Goal: Task Accomplishment & Management: Complete application form

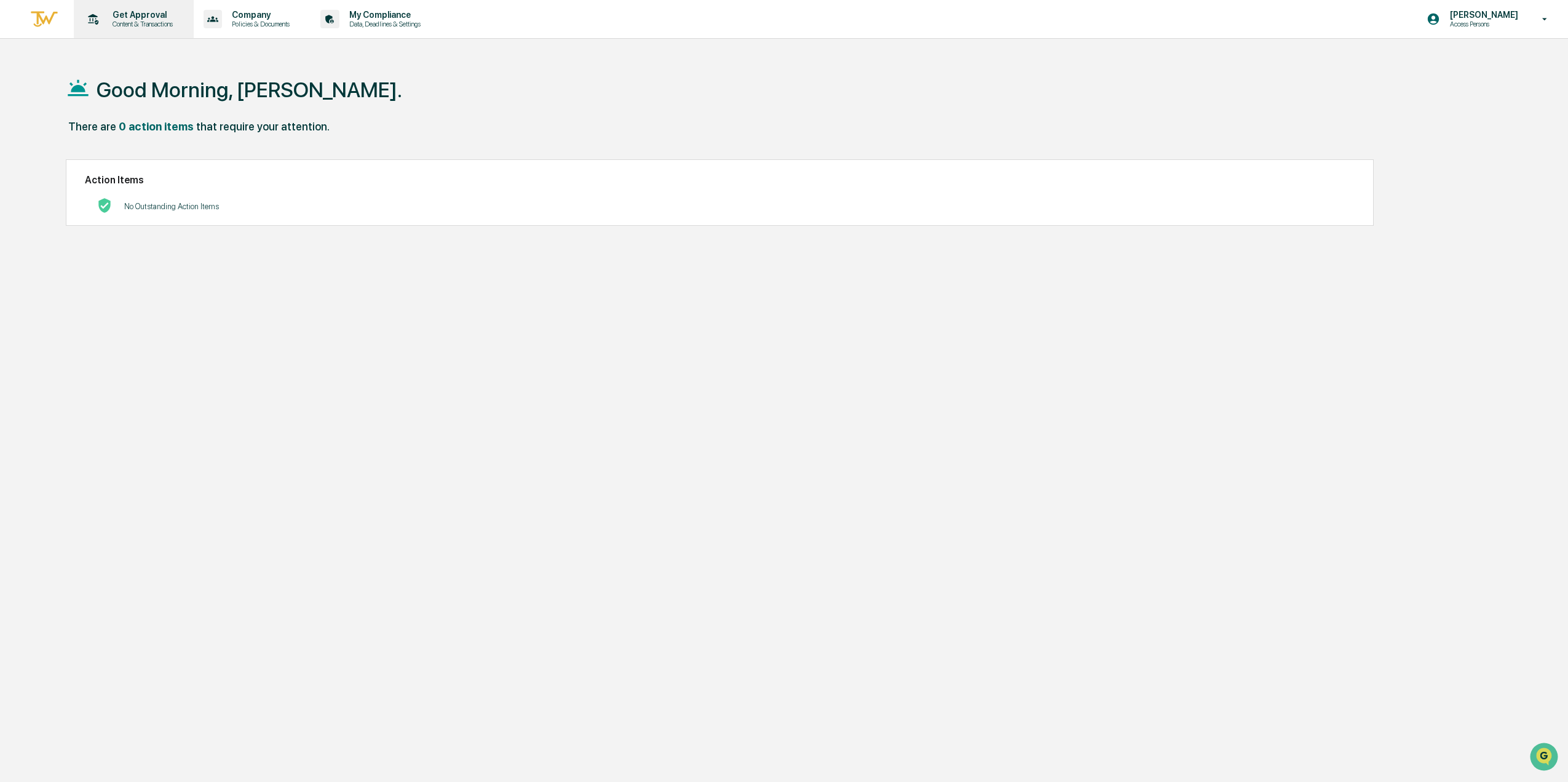
click at [129, 18] on p "Get Approval" at bounding box center [141, 15] width 76 height 10
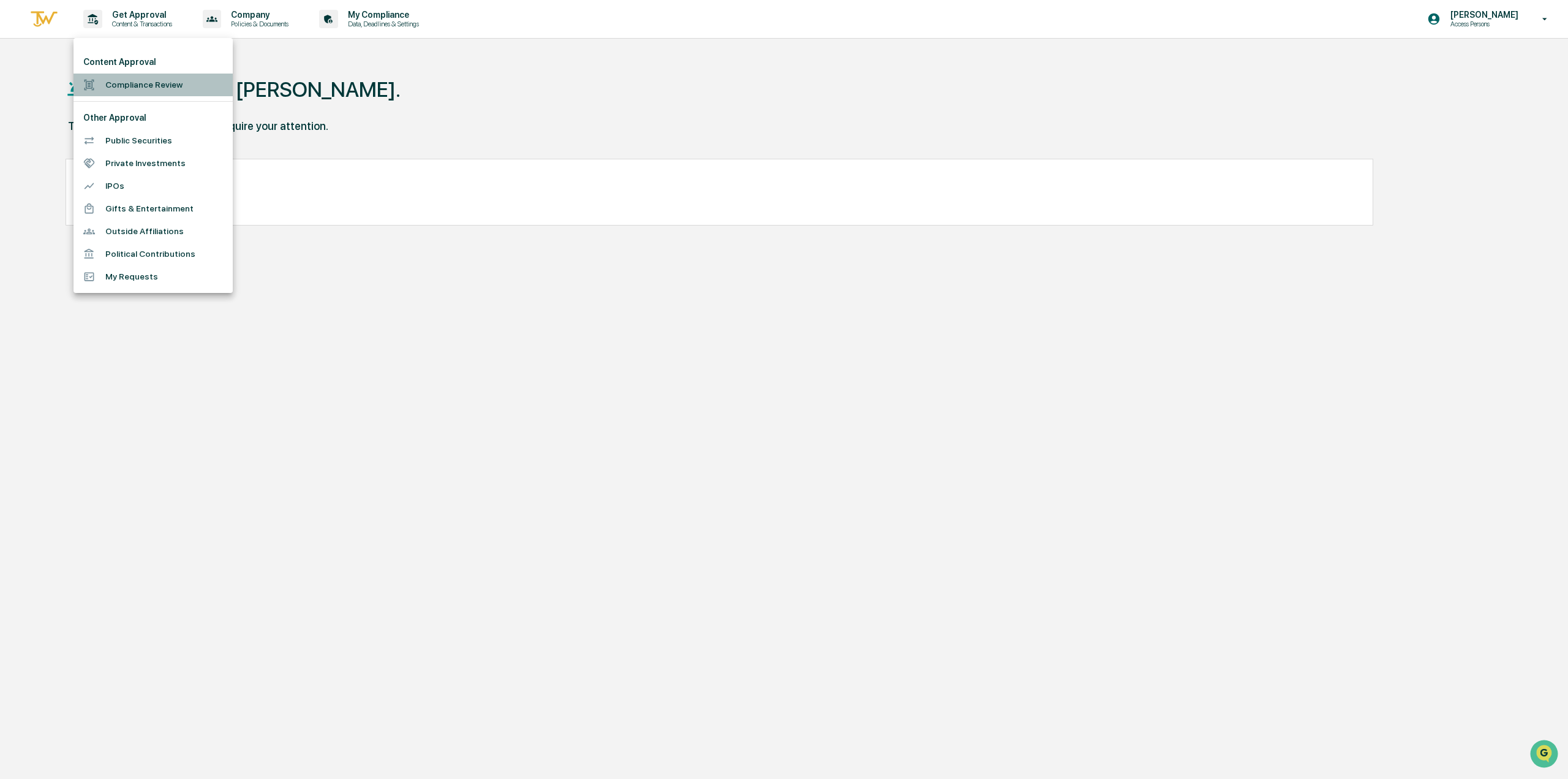
click at [137, 85] on li "Compliance Review" at bounding box center [153, 85] width 159 height 23
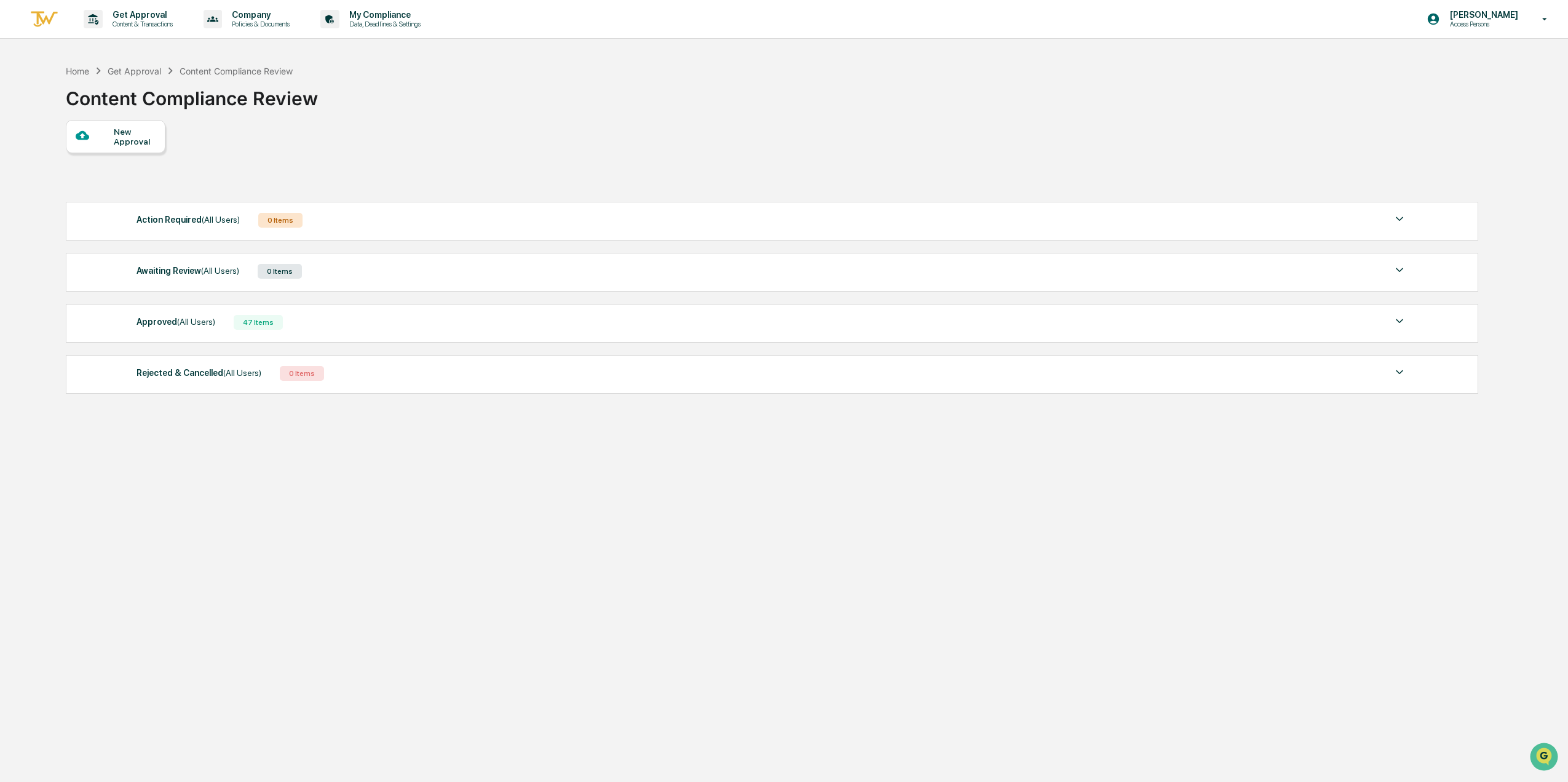
click at [135, 132] on div "New Approval" at bounding box center [134, 136] width 41 height 20
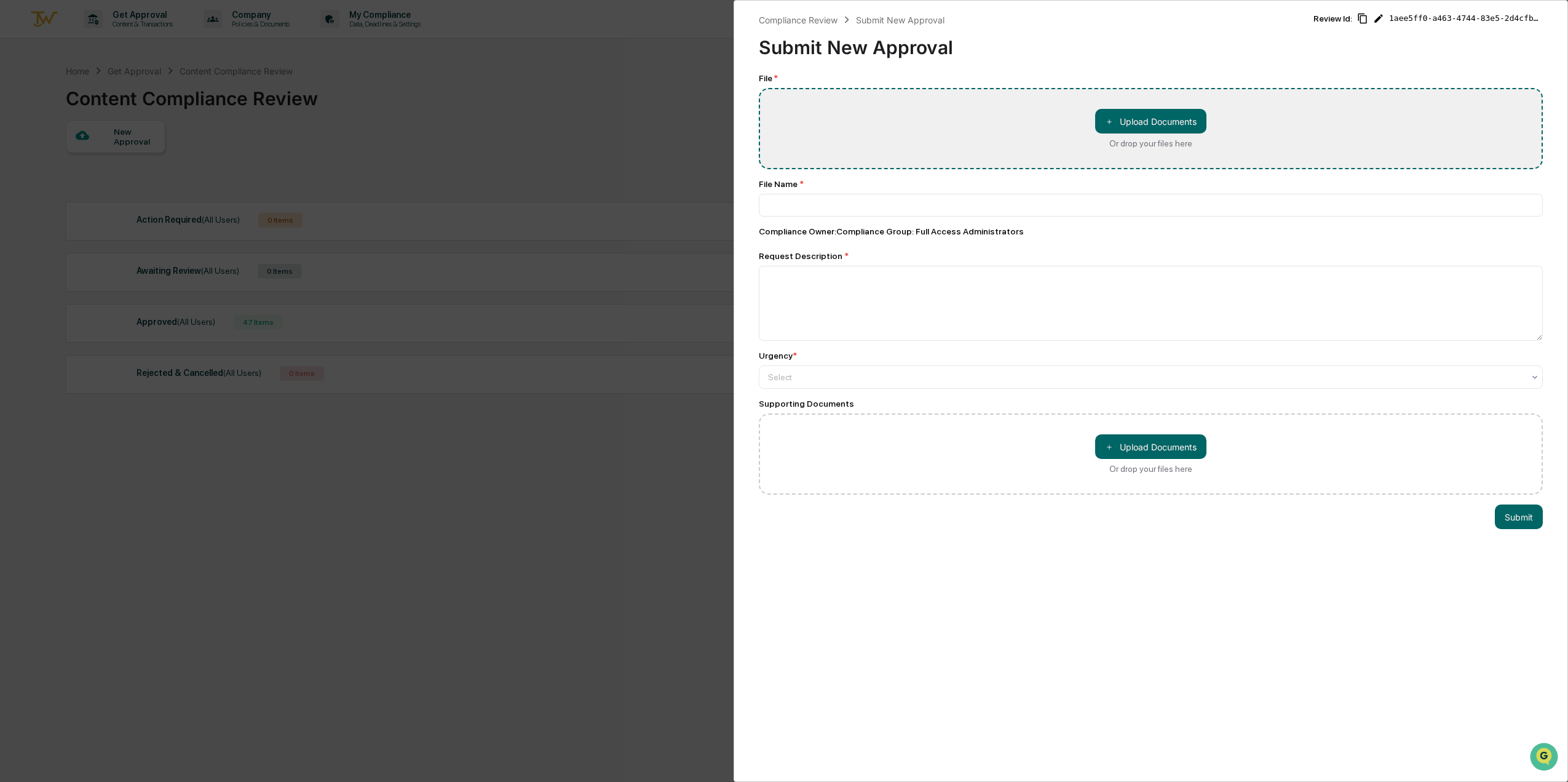
type input "**********"
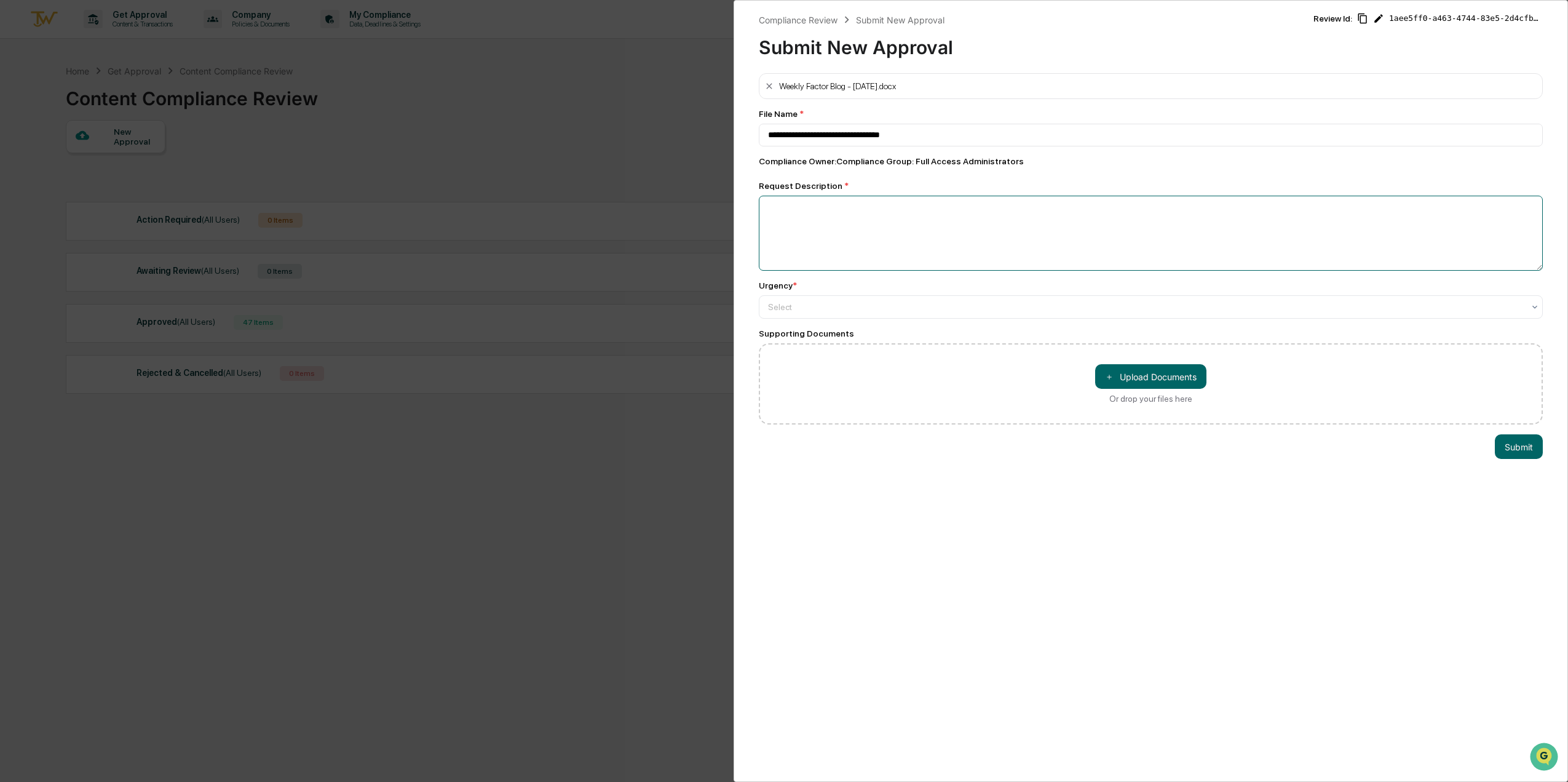
click at [871, 212] on textarea at bounding box center [1151, 233] width 784 height 75
type textarea "**********"
click at [898, 316] on div "Select" at bounding box center [1151, 306] width 784 height 24
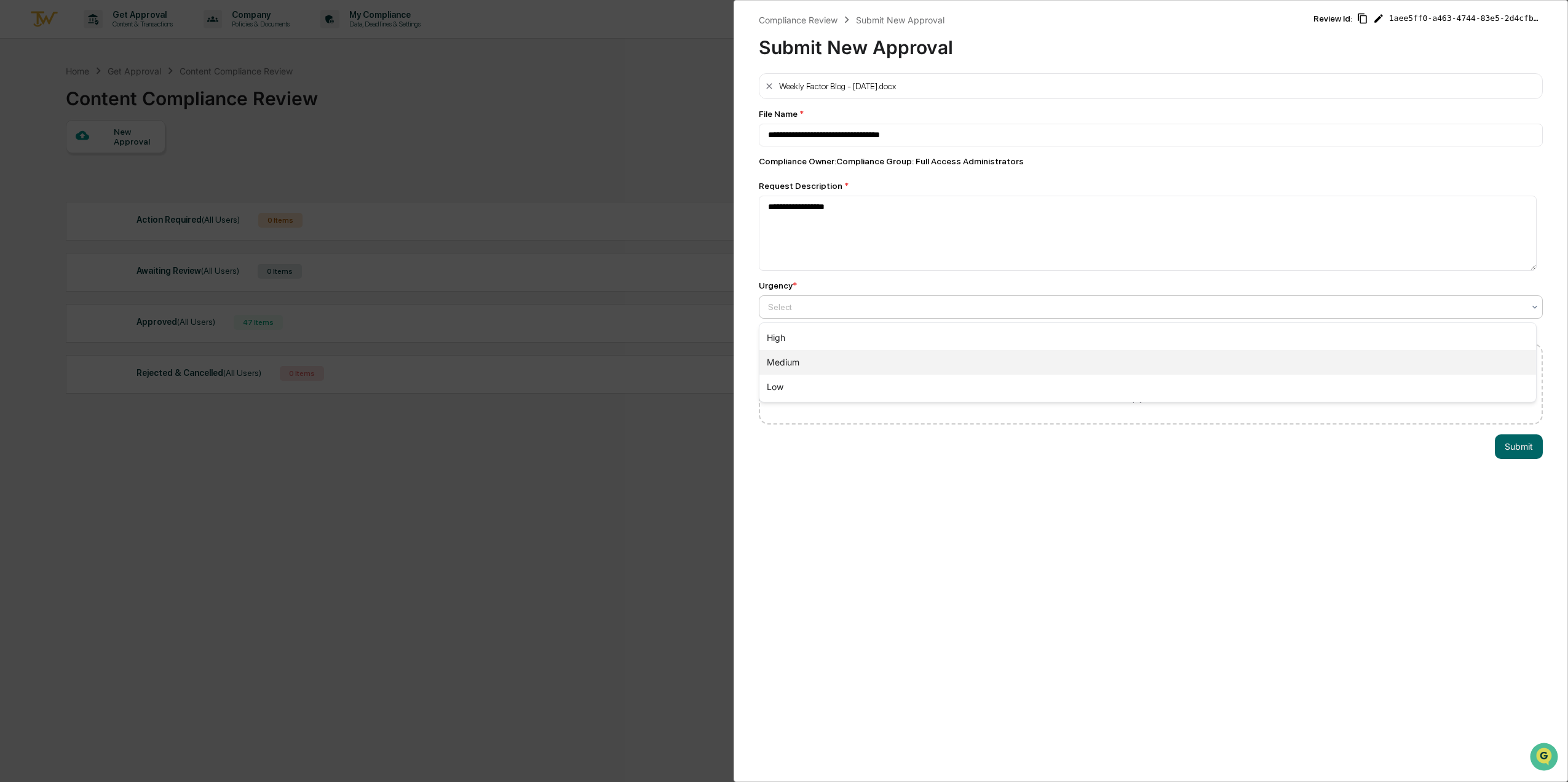
click at [914, 356] on div "Medium" at bounding box center [1148, 362] width 777 height 24
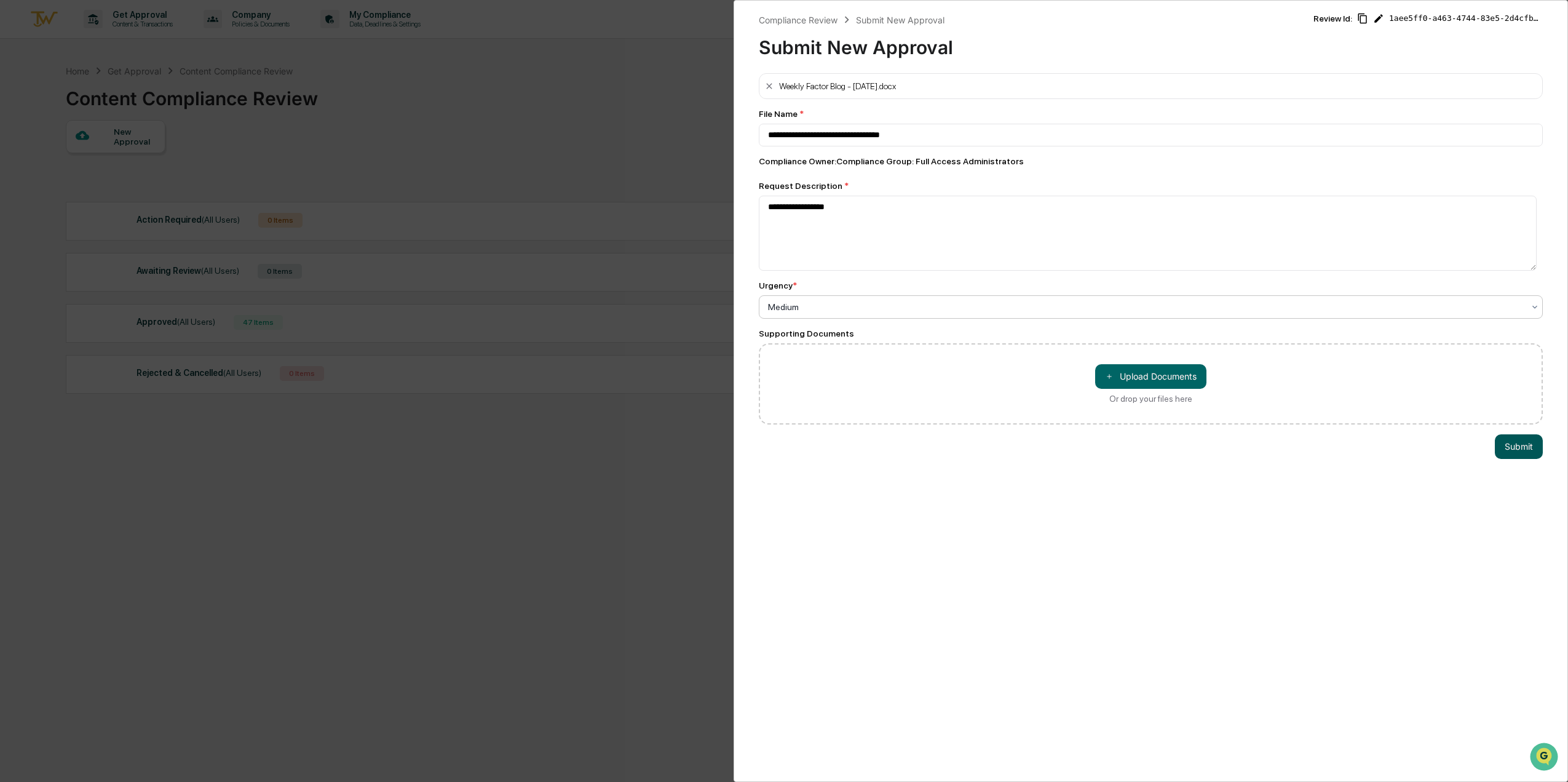
click at [1522, 451] on button "Submit" at bounding box center [1518, 446] width 48 height 24
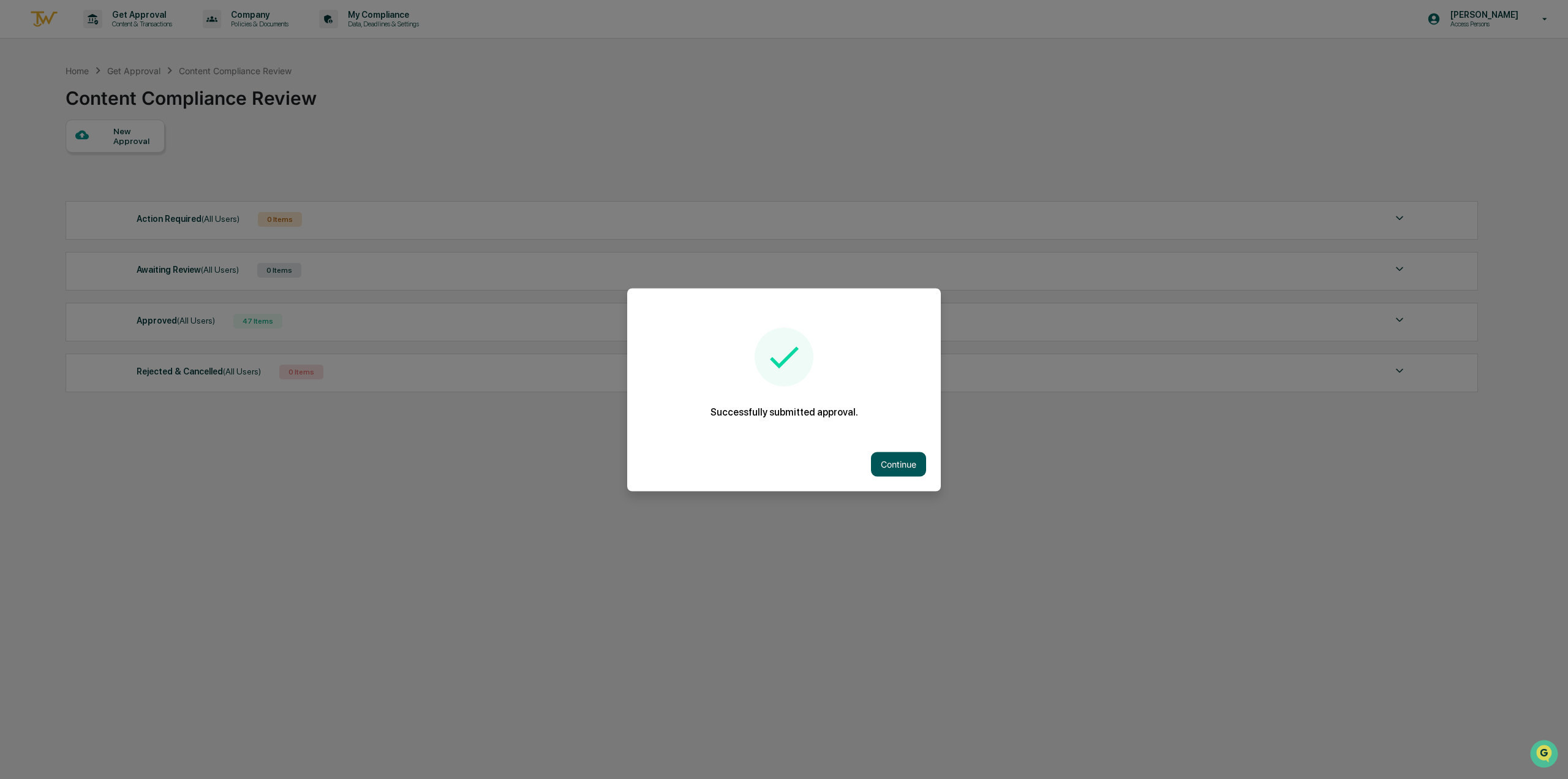
click at [897, 457] on button "Continue" at bounding box center [899, 464] width 55 height 24
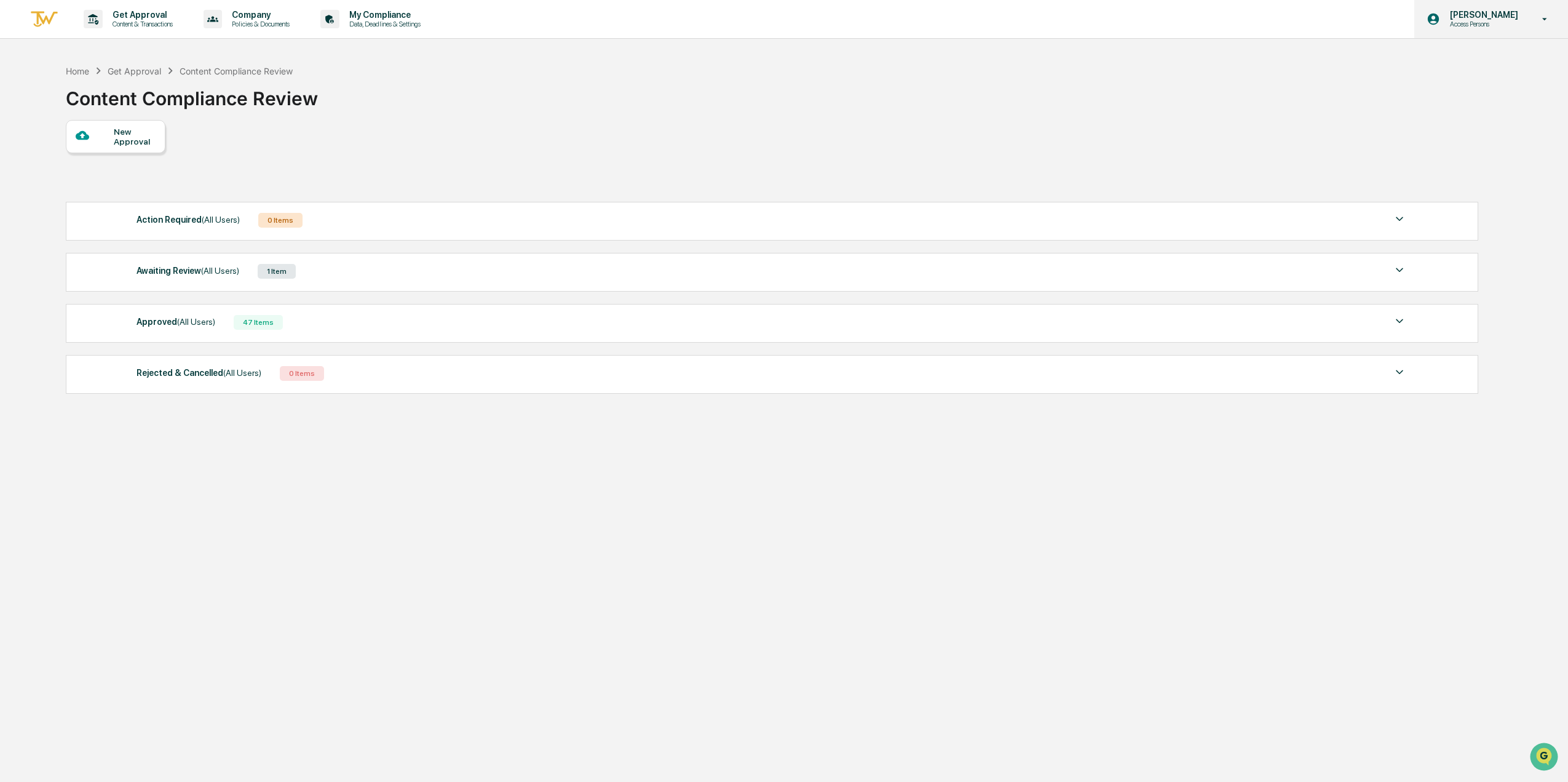
click at [1488, 23] on p "Access Persons" at bounding box center [1482, 24] width 84 height 9
click at [1484, 66] on li "Logout" at bounding box center [1478, 62] width 172 height 23
